Goal: Communication & Community: Share content

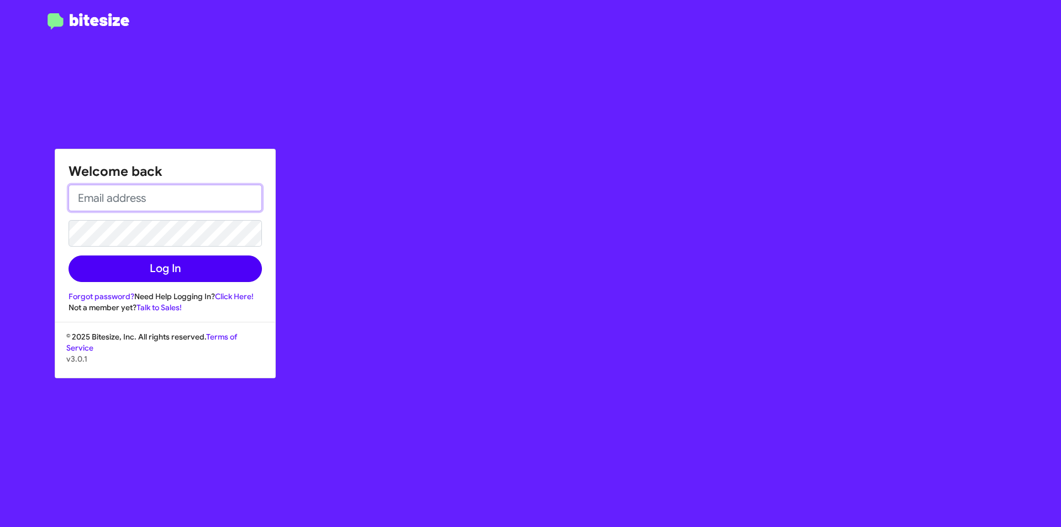
type input "[EMAIL_ADDRESS][DOMAIN_NAME]"
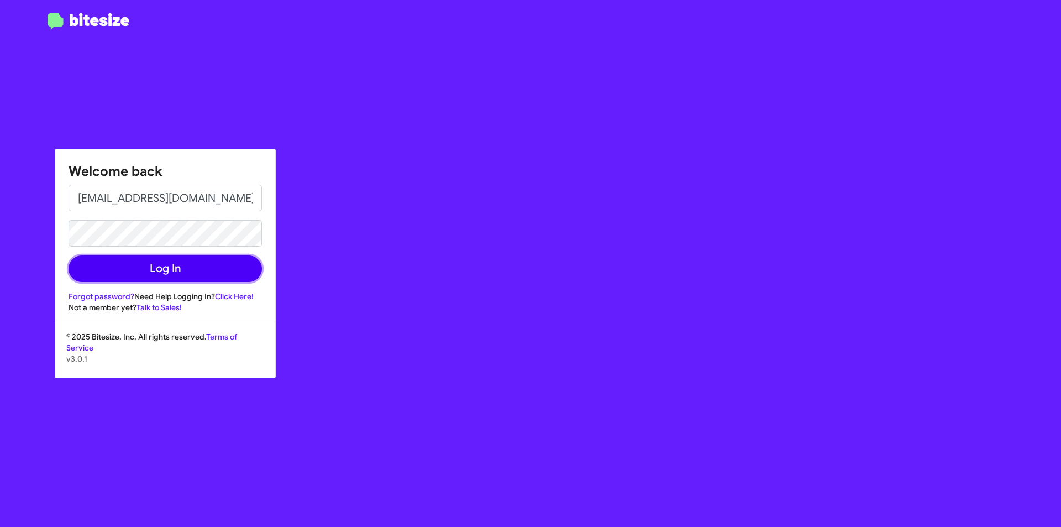
click at [205, 275] on button "Log In" at bounding box center [165, 268] width 193 height 27
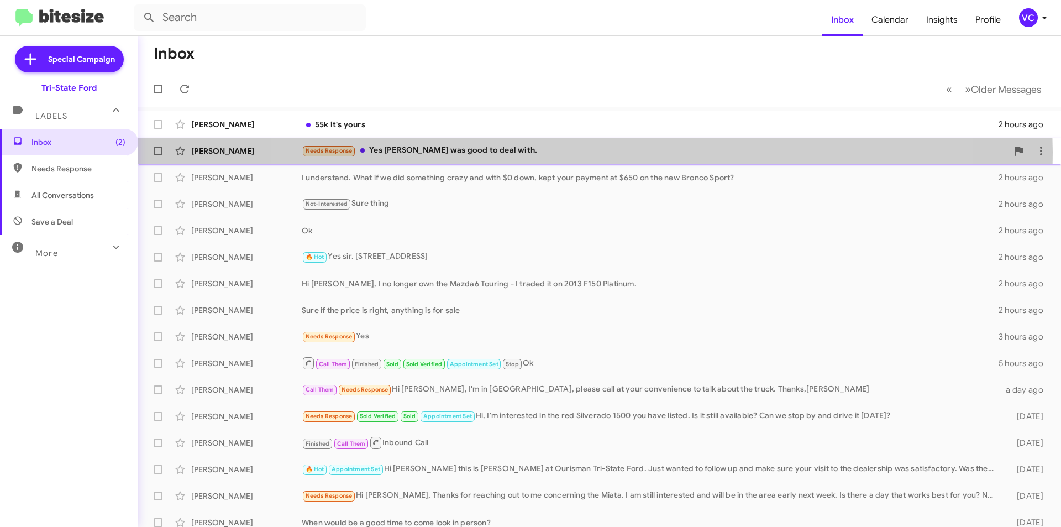
click at [591, 152] on div "Needs Response Yes [PERSON_NAME] was good to deal with." at bounding box center [655, 150] width 706 height 13
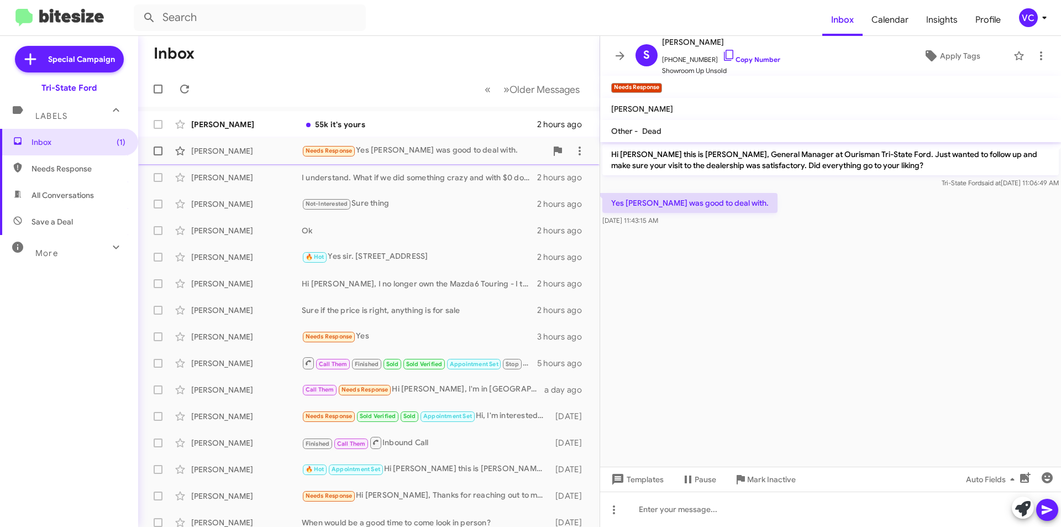
click at [435, 147] on div "Needs Response Yes [PERSON_NAME] was good to deal with." at bounding box center [424, 150] width 245 height 13
click at [573, 152] on icon at bounding box center [579, 150] width 13 height 13
click at [550, 209] on span "[PERSON_NAME] as responded" at bounding box center [516, 206] width 113 height 27
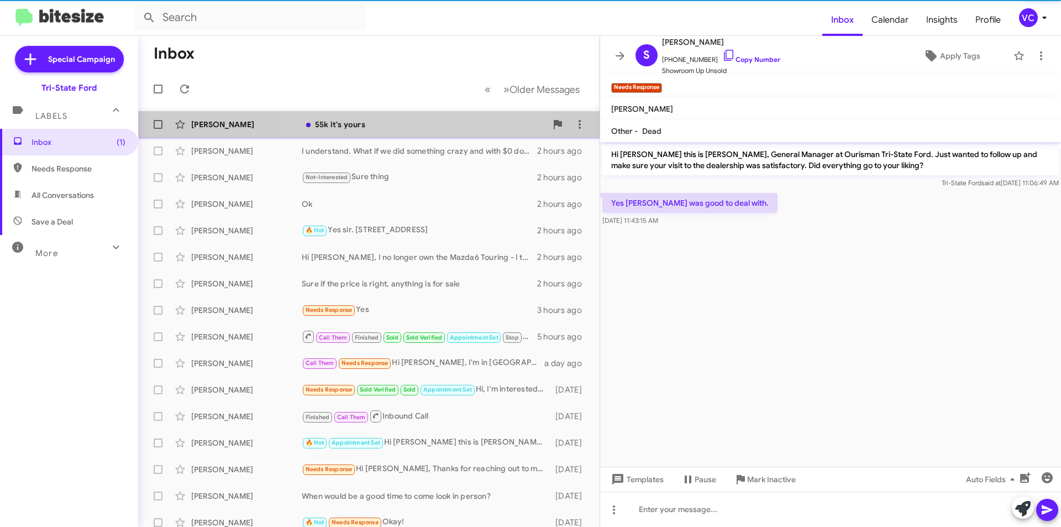
click at [406, 124] on div "55k it's yours" at bounding box center [424, 124] width 245 height 11
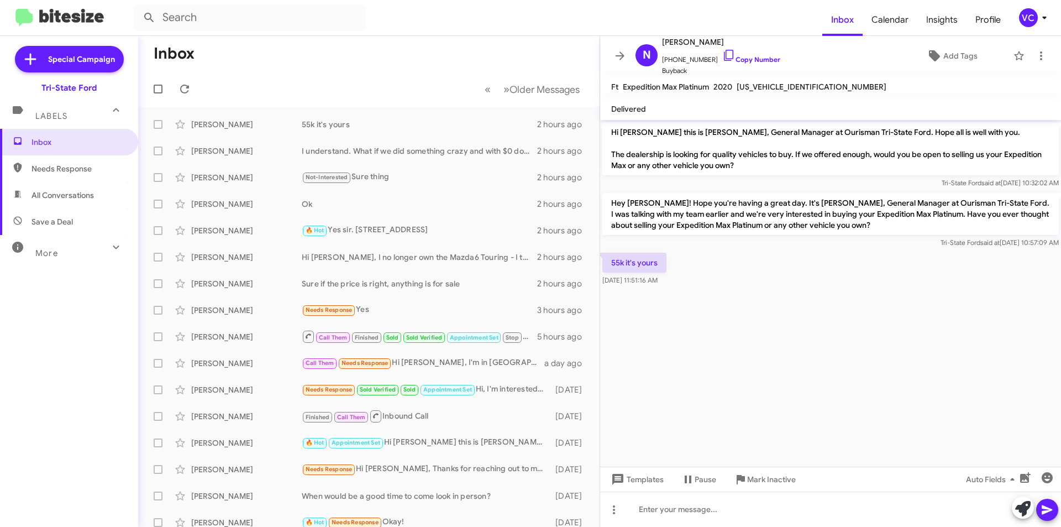
click at [776, 87] on span "[US_VEHICLE_IDENTIFICATION_NUMBER]" at bounding box center [812, 87] width 150 height 10
copy span "[US_VEHICLE_IDENTIFICATION_NUMBER]"
click at [34, 56] on icon at bounding box center [30, 59] width 20 height 20
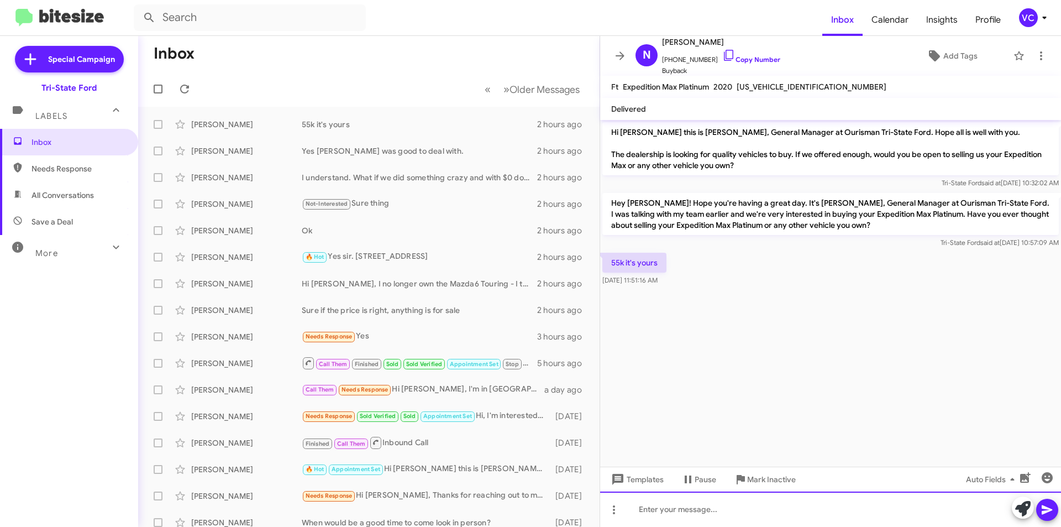
click at [757, 513] on div at bounding box center [830, 508] width 461 height 35
click at [1043, 510] on icon at bounding box center [1047, 509] width 13 height 13
click at [396, 185] on div "[PERSON_NAME] I understand. What if we did something crazy and with $0 down, ke…" at bounding box center [369, 177] width 444 height 22
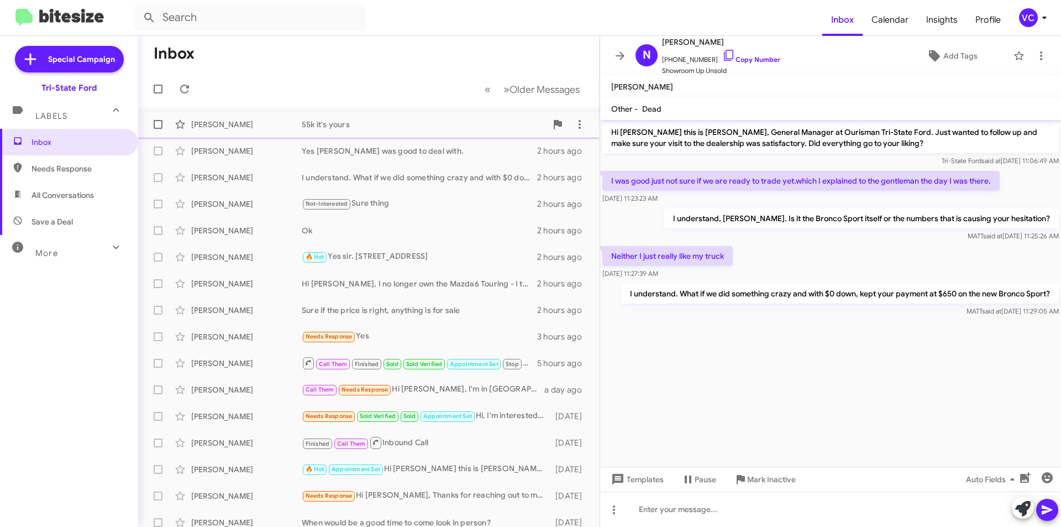
click at [418, 123] on div "55k it's yours" at bounding box center [424, 124] width 245 height 11
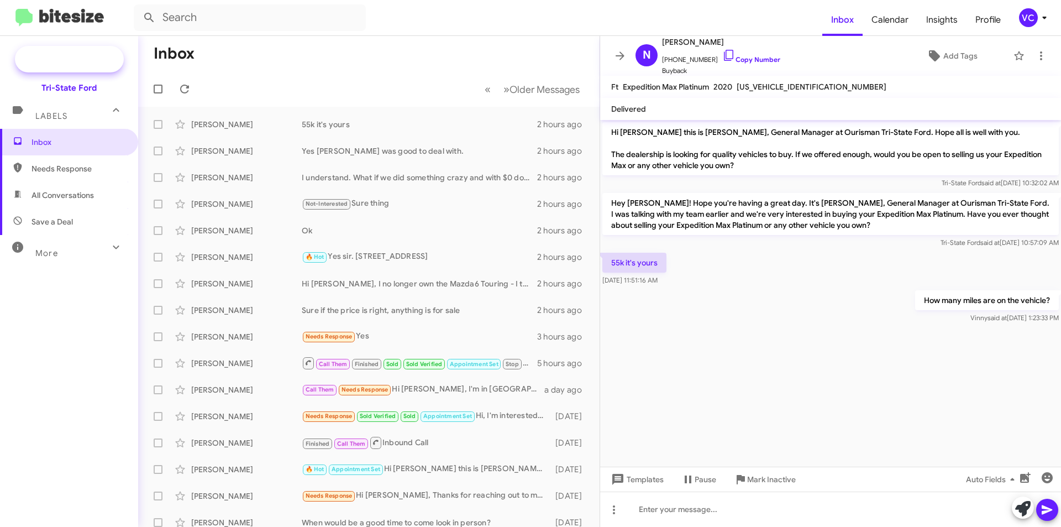
click at [65, 56] on span "Special Campaign" at bounding box center [81, 59] width 67 height 11
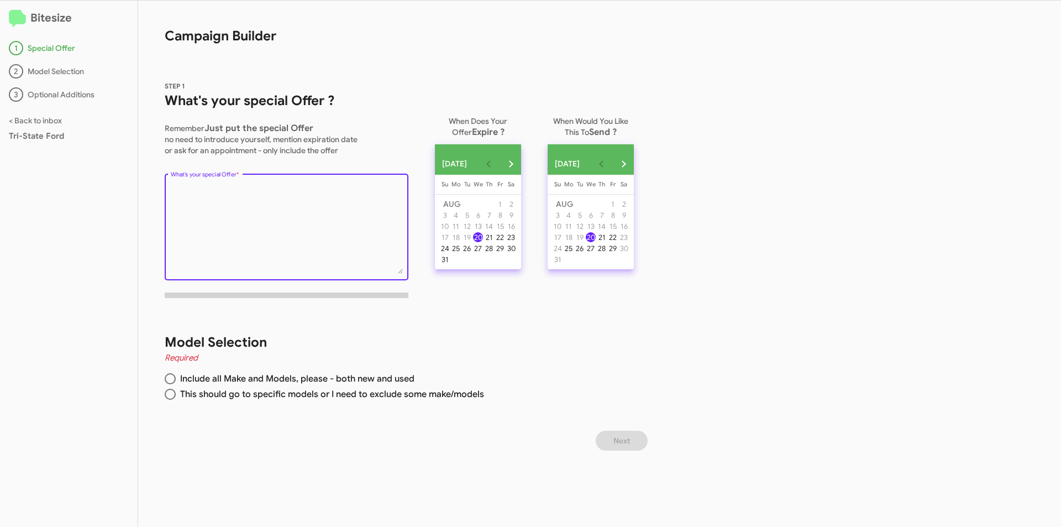
click at [337, 215] on textarea "What's your special Offer *" at bounding box center [287, 229] width 232 height 90
type textarea "back to school special. $750 off advertised online price"
click at [446, 264] on div "31" at bounding box center [445, 259] width 10 height 10
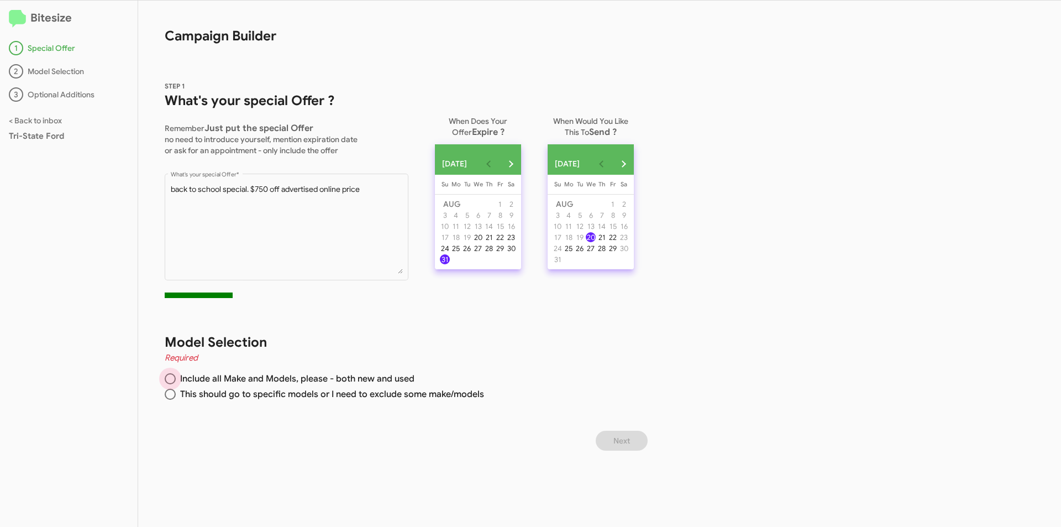
click at [185, 379] on span "Include all Make and Models, please - both new and used" at bounding box center [295, 378] width 239 height 11
click at [176, 379] on input "Include all Make and Models, please - both new and used" at bounding box center [170, 378] width 11 height 11
radio input "true"
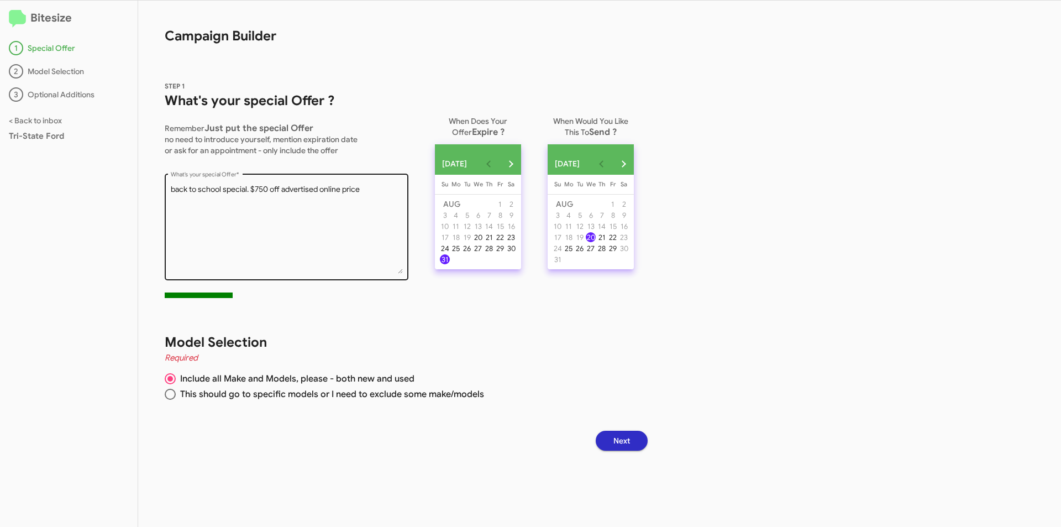
click at [374, 191] on textarea "What's your special Offer *" at bounding box center [287, 229] width 232 height 90
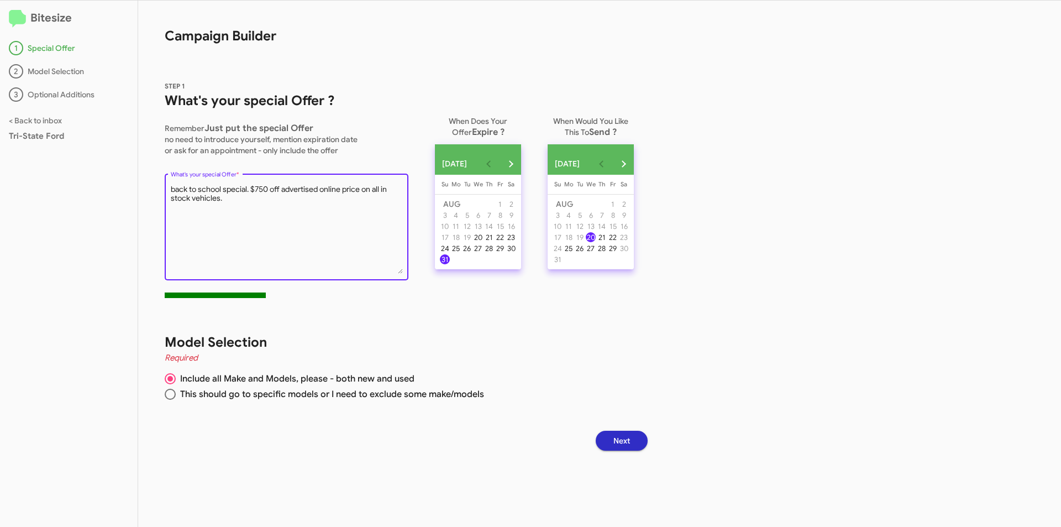
type textarea "back to school special. $750 off advertised online price on all in stock vehicl…"
click at [638, 445] on button "Next" at bounding box center [622, 441] width 52 height 20
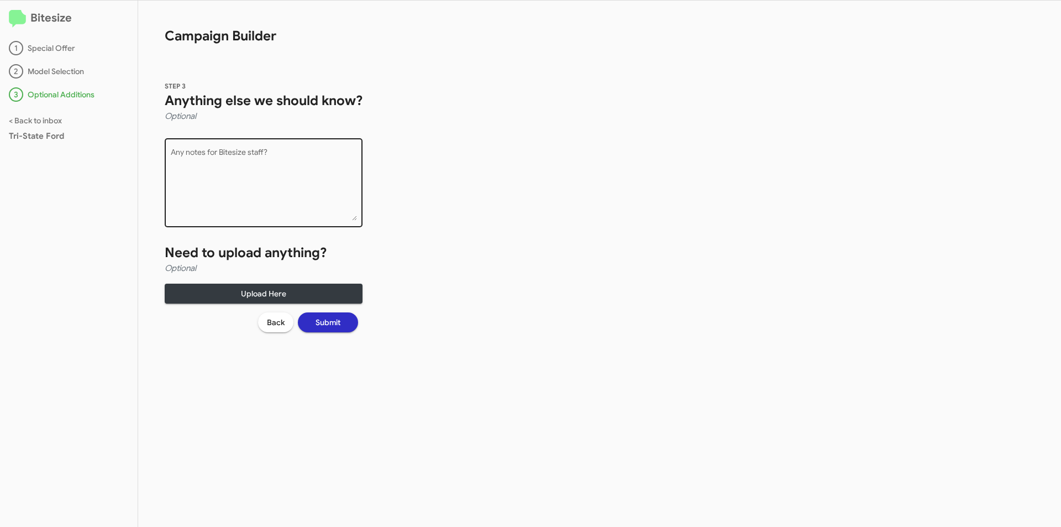
click at [286, 156] on textarea "Any notes for Bitesize staff?" at bounding box center [264, 185] width 186 height 72
type textarea "e"
click at [323, 326] on span "Submit" at bounding box center [328, 322] width 25 height 20
